Goal: Transaction & Acquisition: Subscribe to service/newsletter

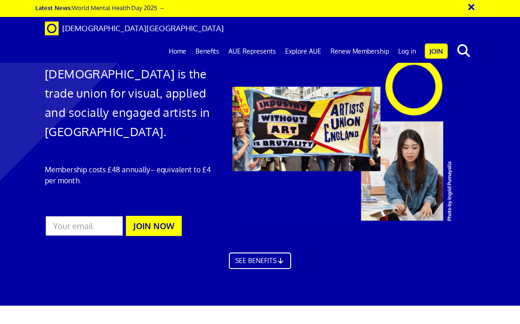
click at [182, 40] on link "Home" at bounding box center [177, 51] width 27 height 23
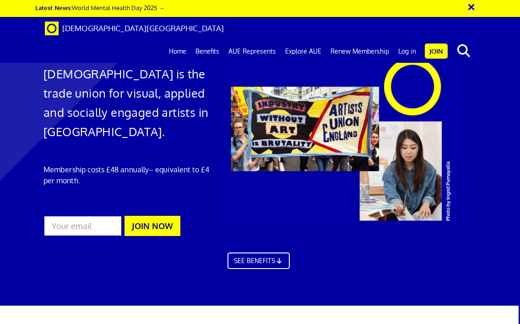
scroll to position [1700, 1]
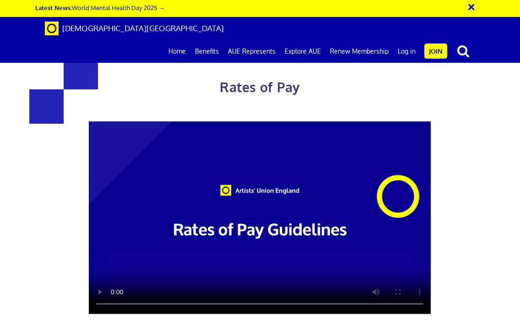
scroll to position [519, 0]
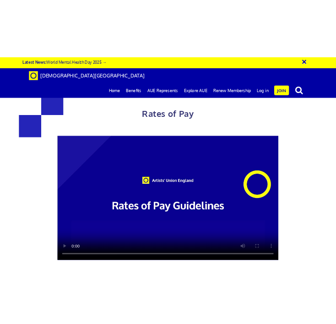
scroll to position [558, 0]
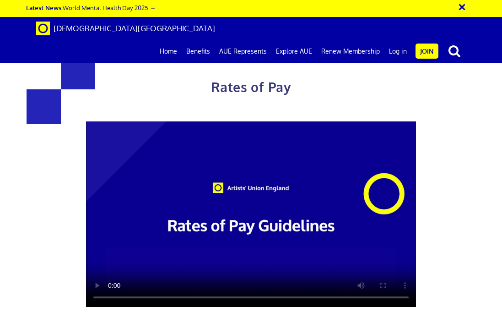
scroll to position [0, 0]
click at [421, 43] on link "Join" at bounding box center [427, 50] width 23 height 15
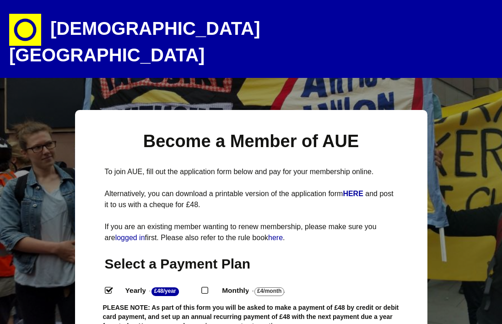
select select
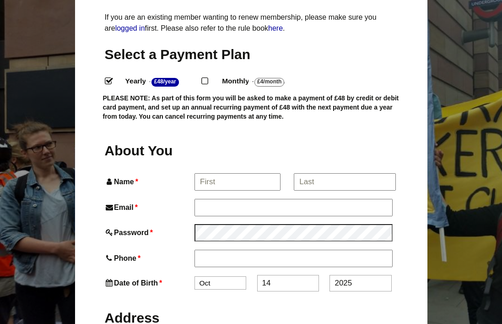
scroll to position [210, 0]
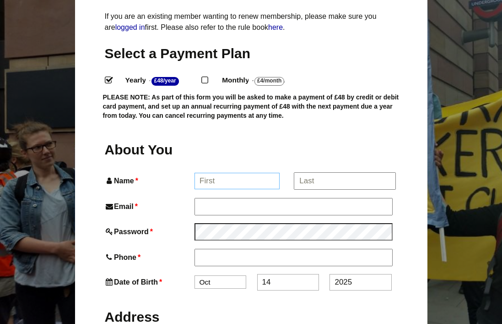
click at [259, 173] on input "Name *" at bounding box center [236, 181] width 85 height 16
type input "[PERSON_NAME]"
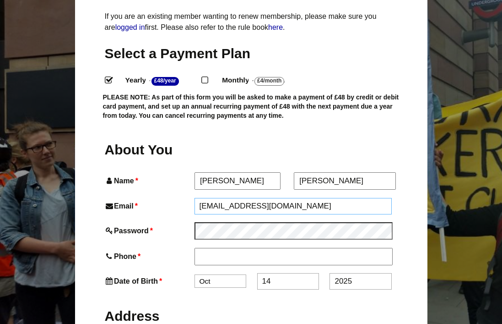
type input "lizzieklotz@gmail.com"
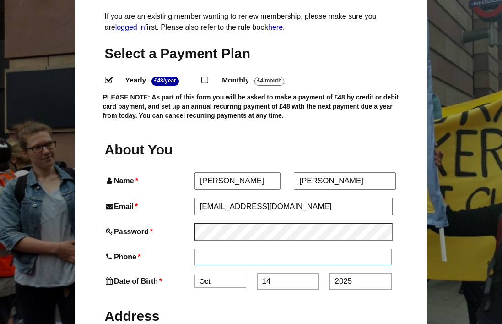
click at [241, 248] on input "Phone *" at bounding box center [293, 256] width 198 height 16
type input "07554016634"
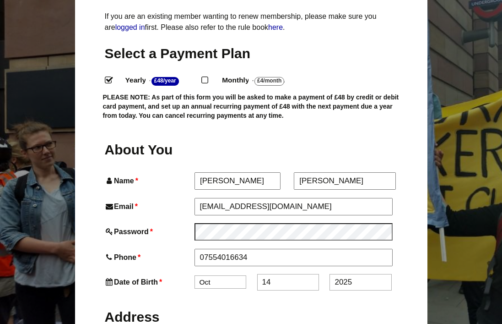
select select "8"
click at [276, 274] on input "14" at bounding box center [288, 282] width 62 height 16
drag, startPoint x: 276, startPoint y: 265, endPoint x: 239, endPoint y: 265, distance: 36.6
click at [242, 274] on div "Date of Birth * Jan Feb Mar Apr May Jun Jul Aug Sep Oct Nov Dec 14 2025" at bounding box center [251, 282] width 293 height 16
type input "24"
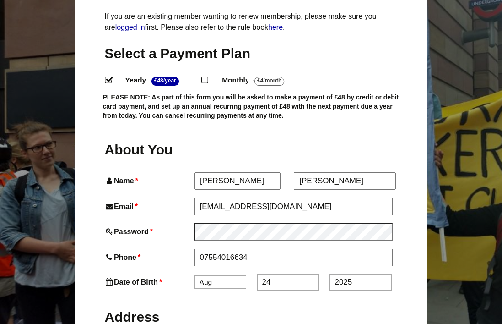
click at [352, 274] on input "2025" at bounding box center [360, 282] width 62 height 16
type input "2"
type input "1992"
click at [383, 298] on label "Address" at bounding box center [251, 315] width 293 height 34
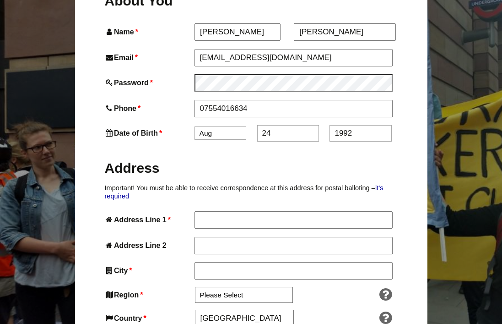
scroll to position [362, 0]
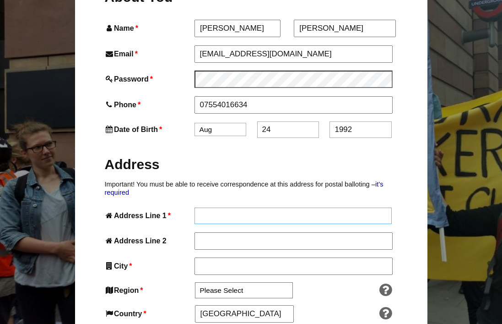
click at [231, 207] on input "Address Line 1 *" at bounding box center [293, 215] width 198 height 16
type input "68 Shibdon Road"
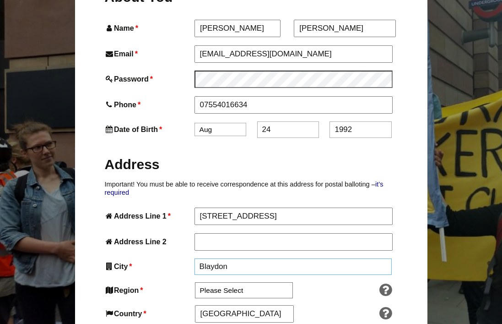
type input "Blaydon"
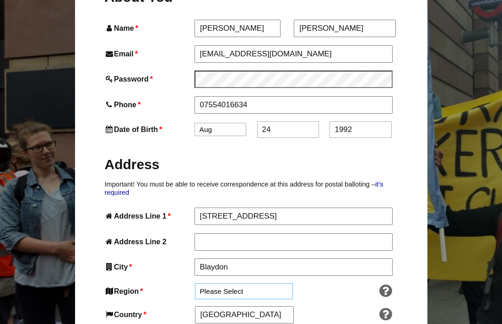
select select "North East"
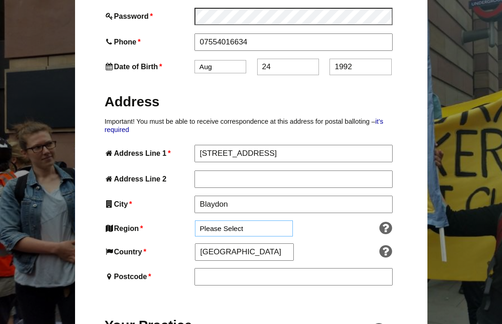
scroll to position [447, 0]
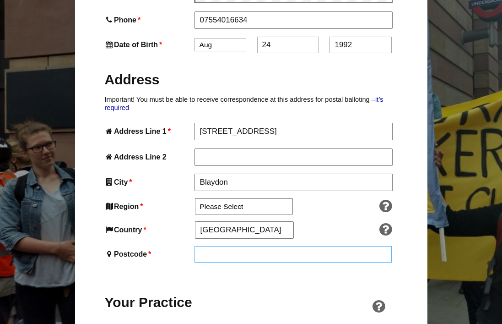
click at [226, 246] on input "Postcode *" at bounding box center [293, 254] width 198 height 16
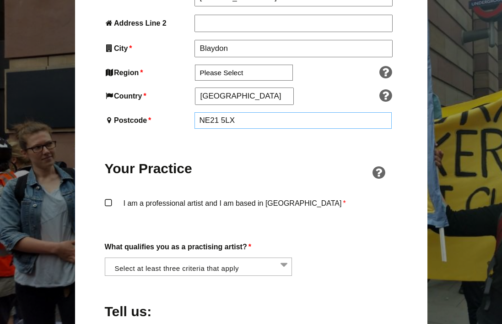
scroll to position [587, 0]
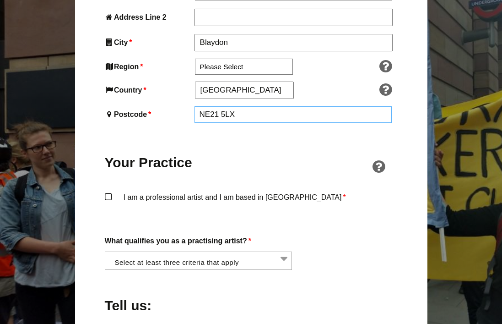
type input "NE21 5LX"
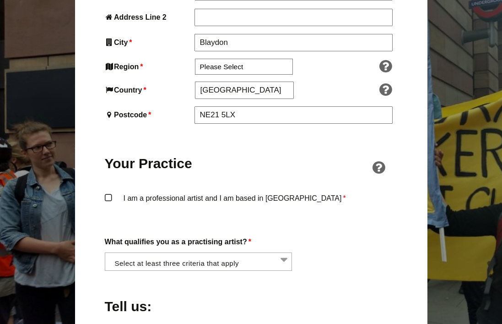
click at [105, 192] on label "I am a professional artist and I am based in England *" at bounding box center [251, 205] width 293 height 27
click at [0, 0] on input "I am a professional artist and I am based in England *" at bounding box center [0, 0] width 0 height 0
click at [252, 253] on li at bounding box center [202, 261] width 188 height 16
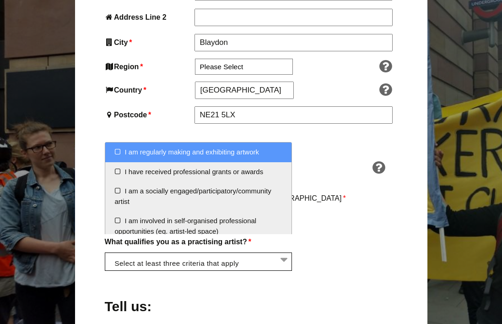
click at [252, 253] on li at bounding box center [202, 261] width 188 height 16
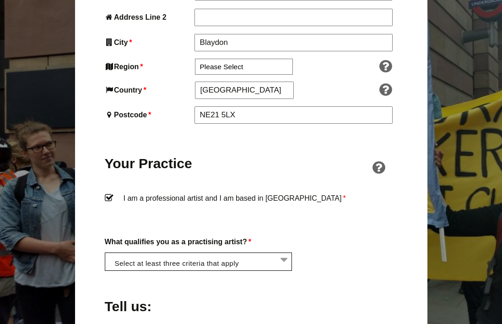
click at [252, 253] on li at bounding box center [202, 261] width 188 height 16
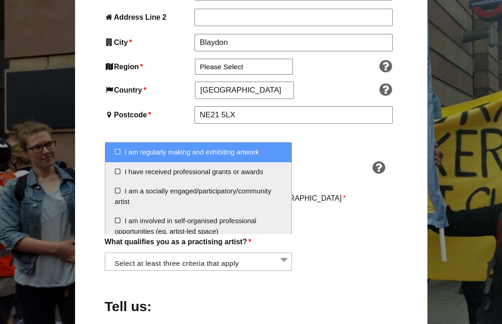
click at [116, 151] on li "I am regularly making and exhibiting artwork" at bounding box center [198, 152] width 187 height 20
select select "regularly_making_and_exhibiting_artwork"
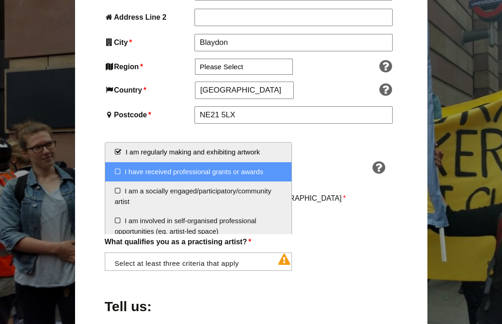
click at [116, 171] on li "I have received professional grants or awards" at bounding box center [198, 172] width 187 height 20
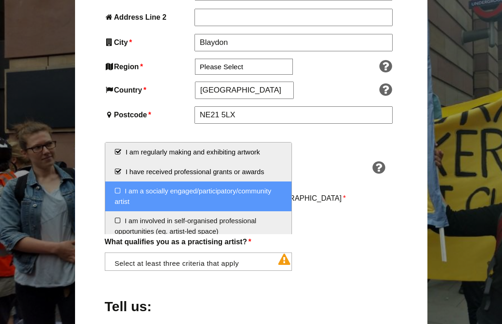
click at [116, 194] on li "I am a socially engaged/participatory/community artist" at bounding box center [198, 196] width 187 height 30
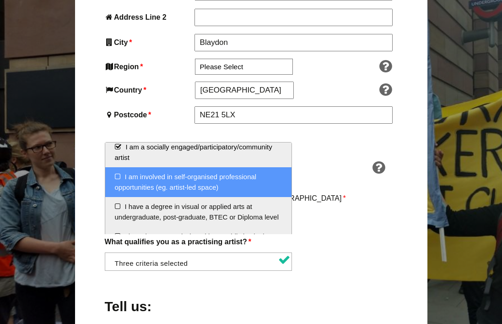
scroll to position [49, 0]
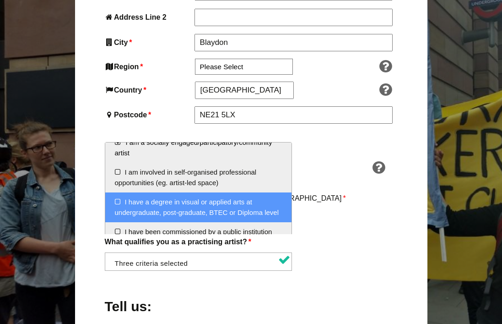
click at [115, 201] on li "I have a degree in visual or applied arts at undergraduate, post-graduate, BTEC…" at bounding box center [198, 207] width 187 height 30
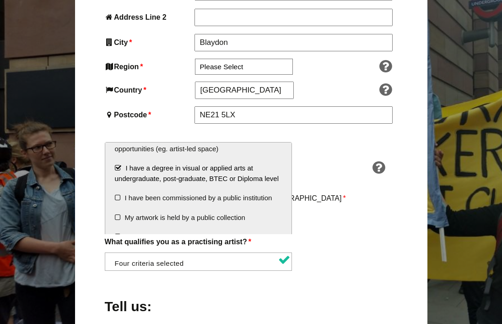
scroll to position [85, 0]
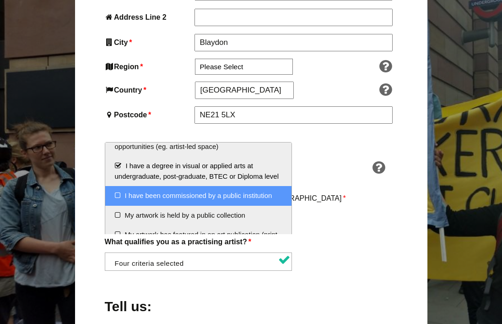
click at [116, 193] on li "I have been commissioned by a public institution" at bounding box center [198, 196] width 187 height 20
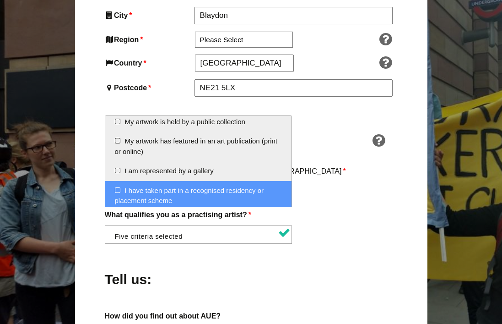
scroll to position [619, 0]
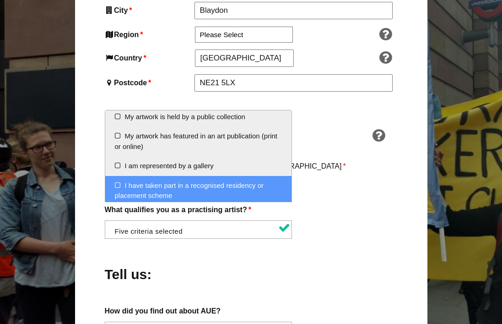
click at [112, 183] on li "I have taken part in a recognised residency or placement scheme" at bounding box center [198, 191] width 187 height 30
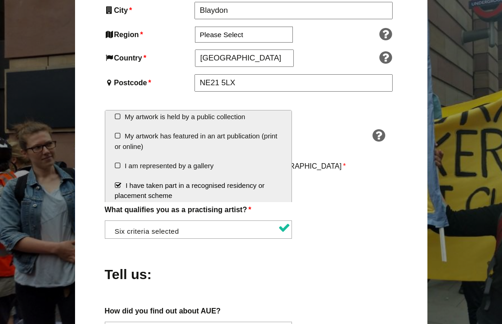
click at [389, 222] on div "About You Name * Lizzie First * Klotz Last Email * lizzieklotz@gmail.com Passwo…" at bounding box center [251, 149] width 293 height 837
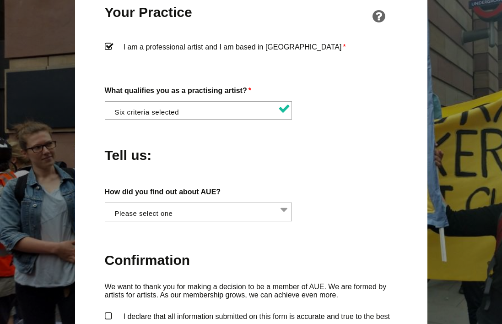
scroll to position [763, 0]
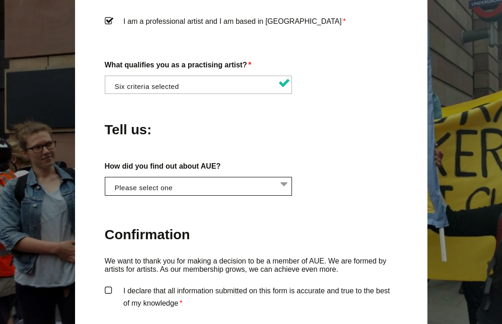
click at [229, 177] on li at bounding box center [202, 185] width 188 height 16
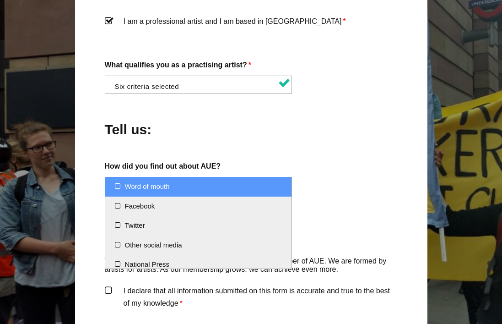
select select "Word of mouth"
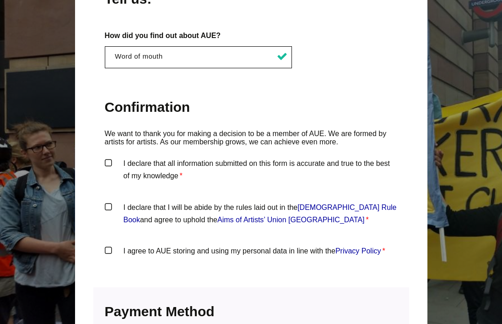
scroll to position [896, 0]
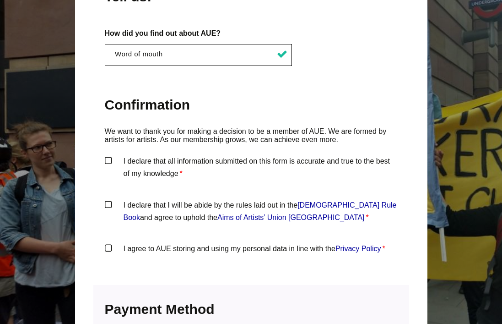
click at [145, 155] on label "I declare that all information submitted on this form is accurate and true to t…" at bounding box center [251, 168] width 293 height 27
click at [0, 0] on input "I declare that all information submitted on this form is accurate and true to t…" at bounding box center [0, 0] width 0 height 0
click at [106, 199] on label "I declare that I will be abide by the rules laid out in the Artists' Union Engl…" at bounding box center [251, 212] width 293 height 27
click at [0, 0] on input "I declare that I will be abide by the rules laid out in the Artists' Union Engl…" at bounding box center [0, 0] width 0 height 0
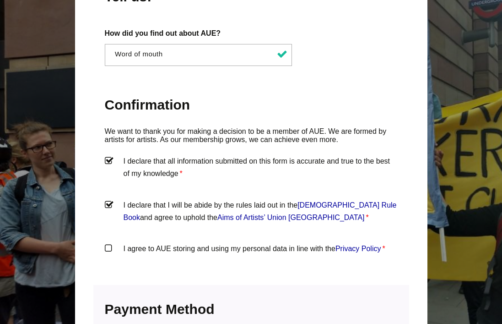
click at [108, 242] on label "I agree to AUE storing and using my personal data in line with the Privacy Poli…" at bounding box center [251, 255] width 293 height 27
click at [0, 0] on input "I agree to AUE storing and using my personal data in line with the Privacy Poli…" at bounding box center [0, 0] width 0 height 0
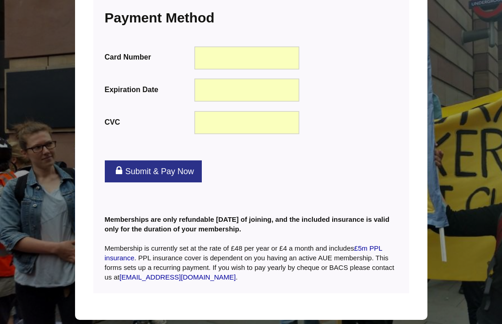
scroll to position [1188, 0]
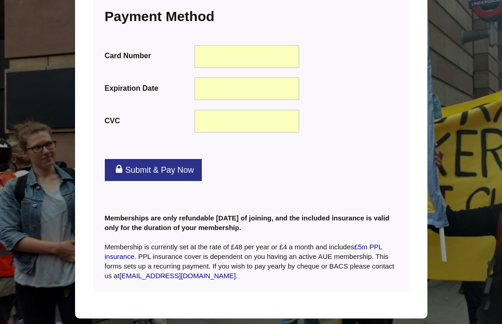
click at [178, 159] on link "Submit & Pay Now" at bounding box center [153, 170] width 97 height 22
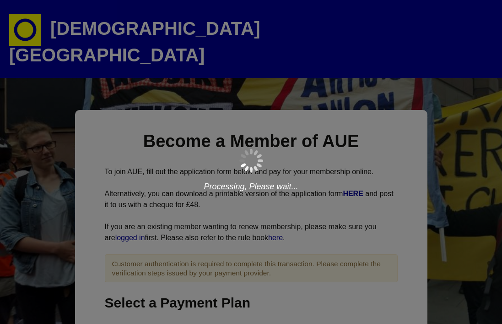
scroll to position [85, 14]
